Goal: Obtain resource: Obtain resource

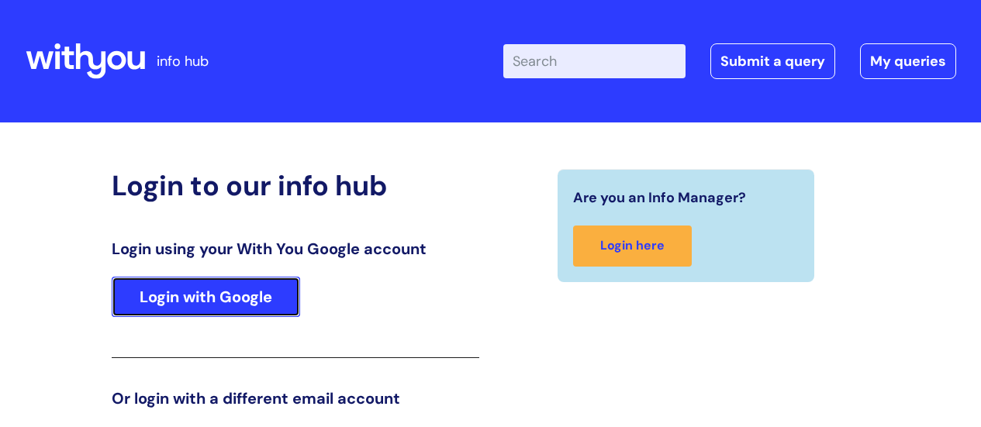
drag, startPoint x: 0, startPoint y: 0, endPoint x: 277, endPoint y: 60, distance: 283.1
click at [277, 277] on link "Login with Google" at bounding box center [206, 297] width 188 height 40
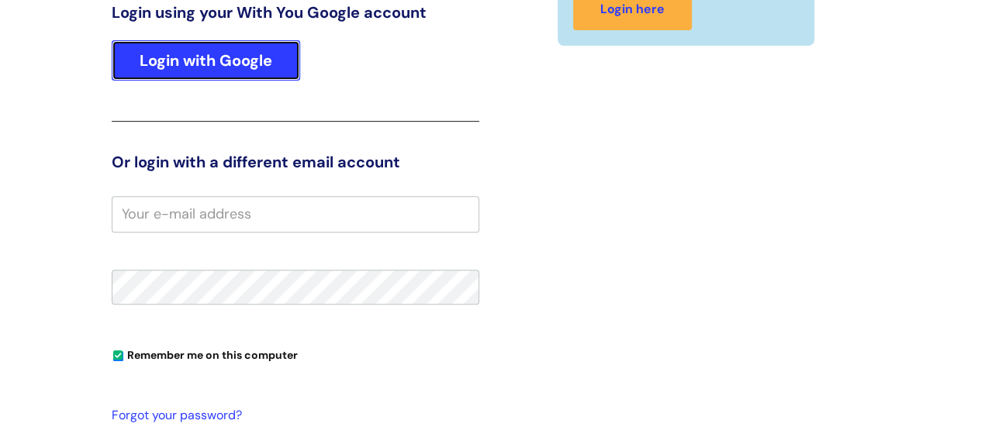
scroll to position [236, 0]
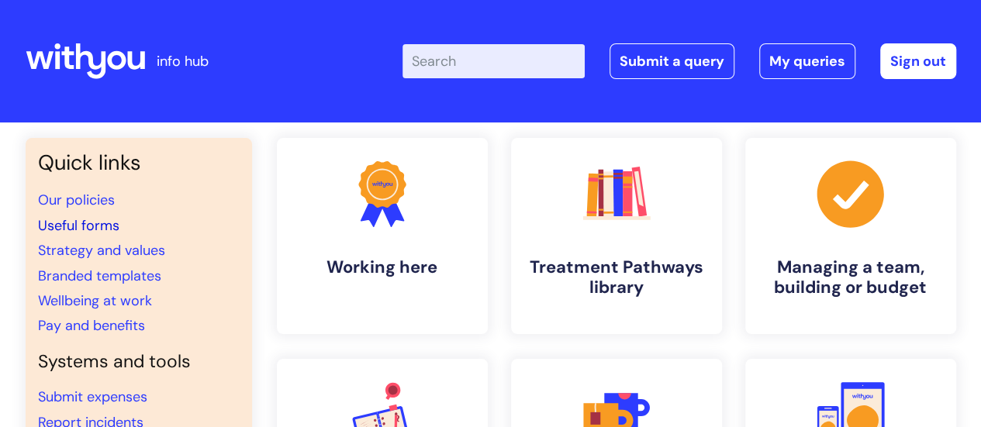
click at [71, 223] on link "Useful forms" at bounding box center [78, 225] width 81 height 19
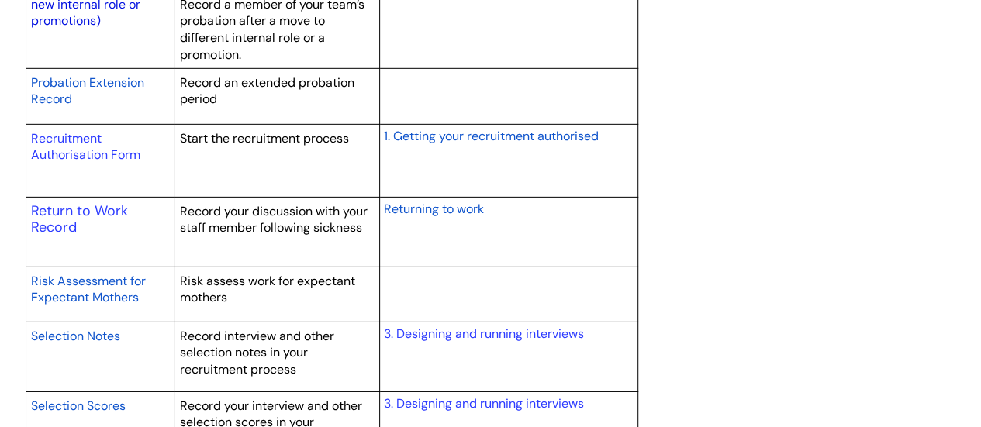
scroll to position [2403, 0]
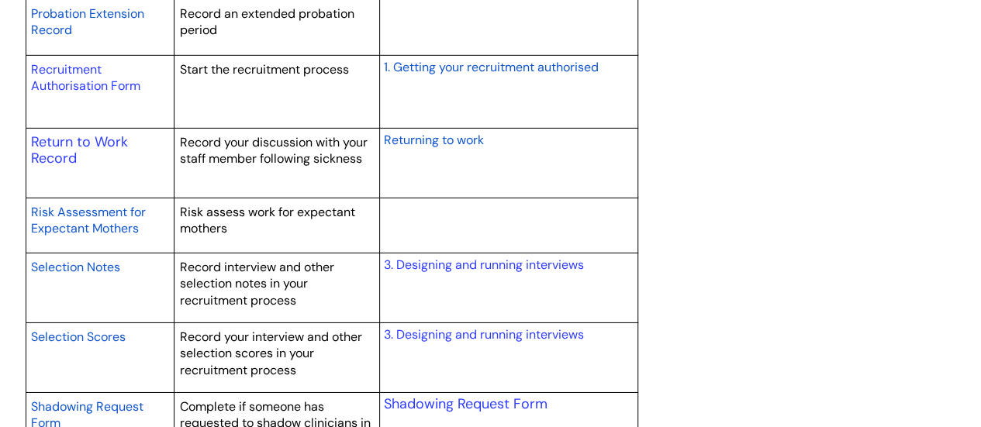
click at [114, 215] on link "Risk Assessment for Expectant Mothers" at bounding box center [88, 220] width 115 height 36
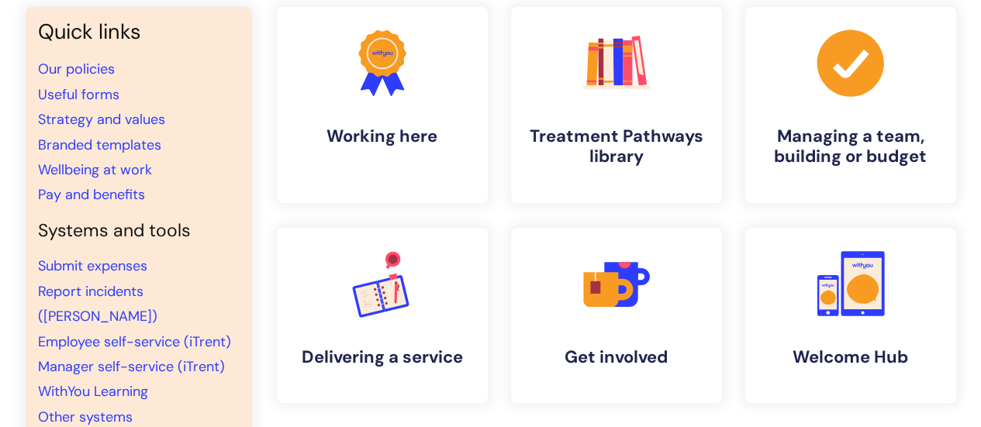
scroll to position [78, 0]
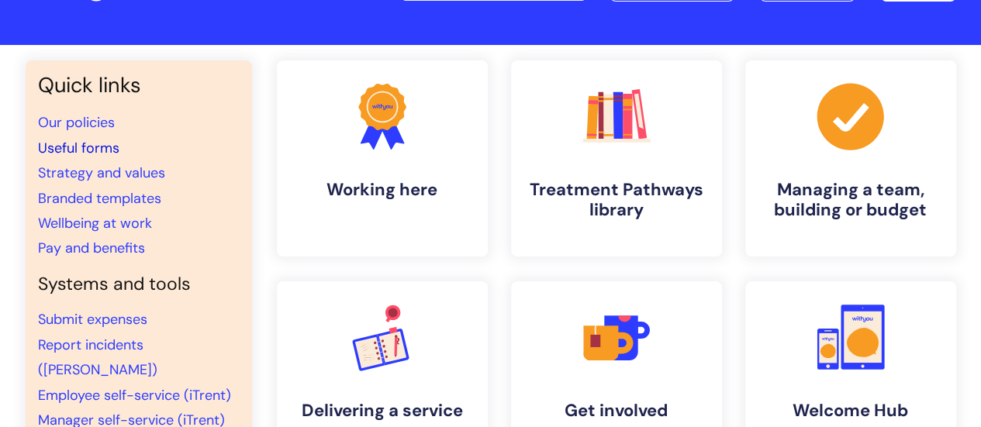
click at [85, 145] on link "Useful forms" at bounding box center [78, 148] width 81 height 19
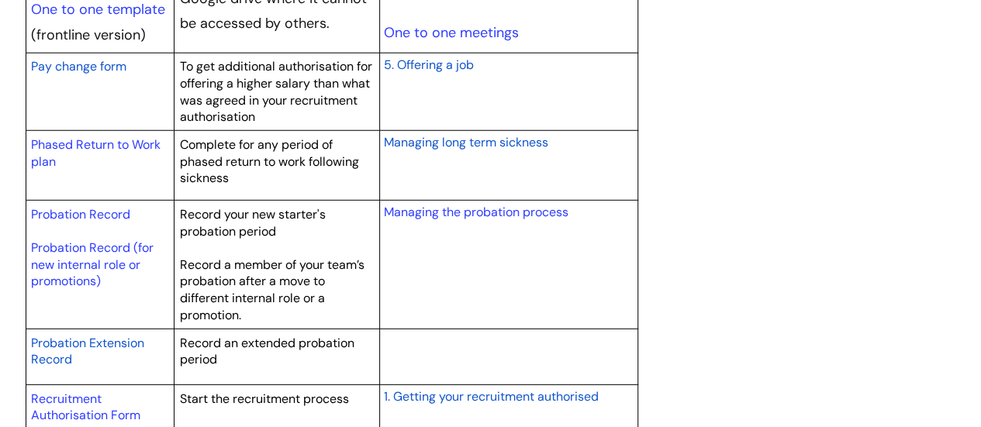
scroll to position [2248, 0]
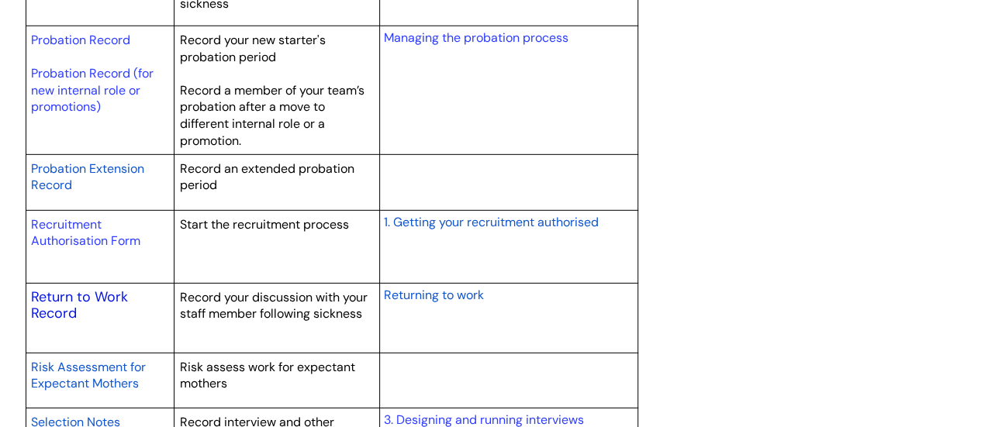
click at [88, 289] on link "Return to Work Record" at bounding box center [79, 306] width 97 height 36
